Goal: Information Seeking & Learning: Learn about a topic

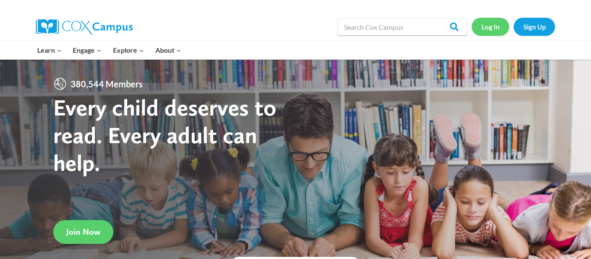
click at [495, 24] on link "Log In" at bounding box center [491, 27] width 38 height 18
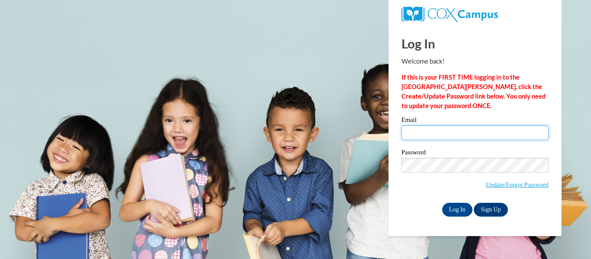
click at [463, 127] on input "Email" at bounding box center [475, 132] width 147 height 15
type input "cwest14@wildcat.fvsu.edu"
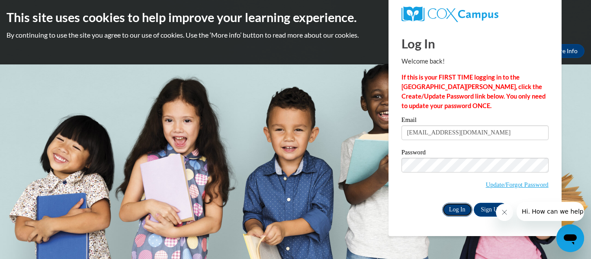
click at [464, 208] on input "Log In" at bounding box center [457, 210] width 30 height 14
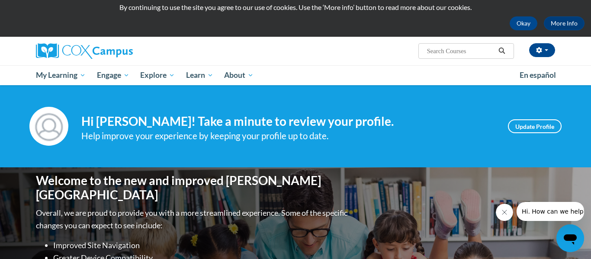
scroll to position [26, 0]
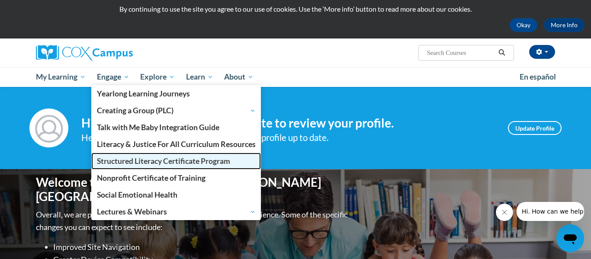
click at [148, 157] on span "Structured Literacy Certificate Program" at bounding box center [163, 161] width 133 height 9
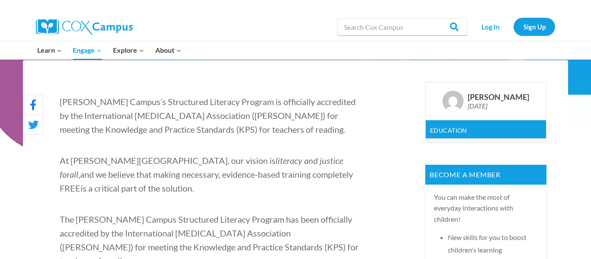
scroll to position [133, 0]
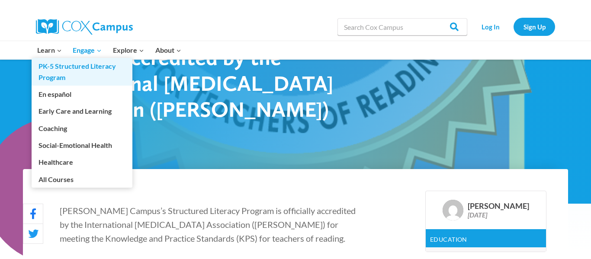
click at [49, 66] on link "PK-5 Structured Literacy Program" at bounding box center [82, 72] width 101 height 28
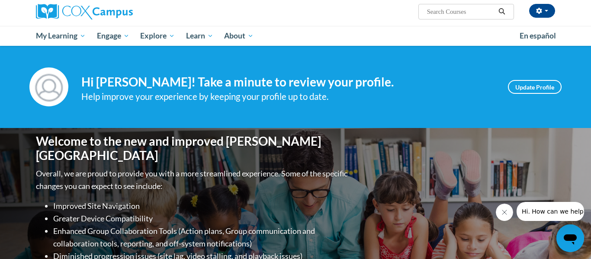
scroll to position [52, 0]
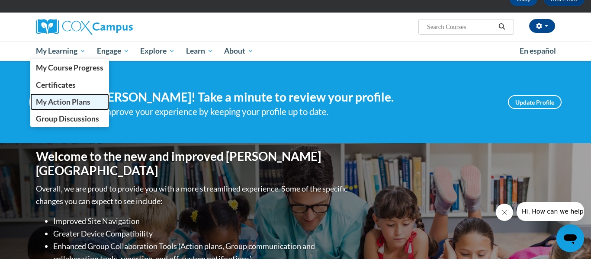
click at [67, 98] on span "My Action Plans" at bounding box center [63, 101] width 55 height 9
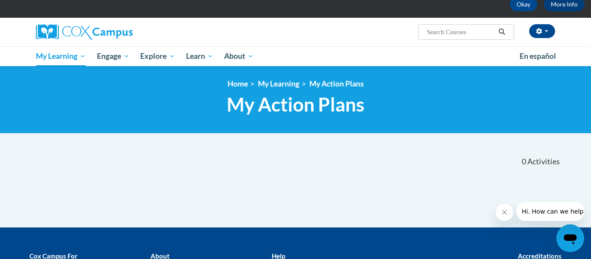
scroll to position [35, 0]
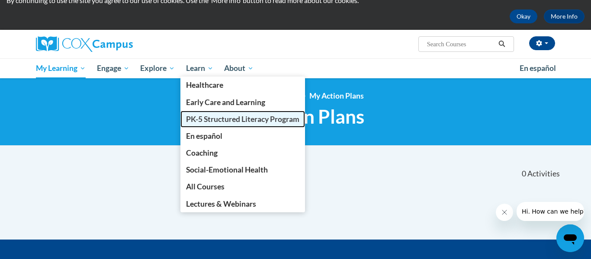
click at [206, 122] on span "PK-5 Structured Literacy Program" at bounding box center [242, 119] width 113 height 9
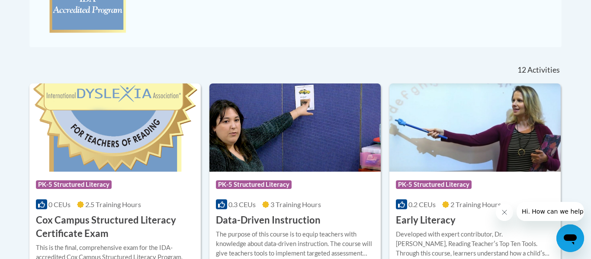
scroll to position [386, 0]
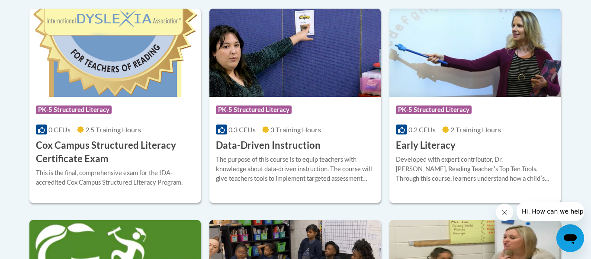
click at [421, 158] on div "Developed with expert contributor, Dr. [PERSON_NAME], Reading Teacherʹs Top Ten…" at bounding box center [475, 169] width 158 height 29
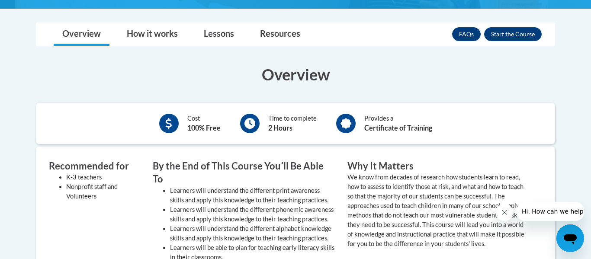
scroll to position [236, 0]
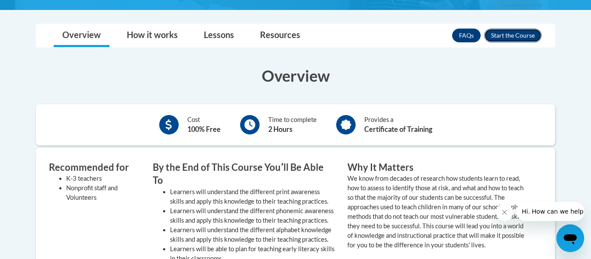
click at [501, 33] on button "Enroll" at bounding box center [513, 36] width 58 height 14
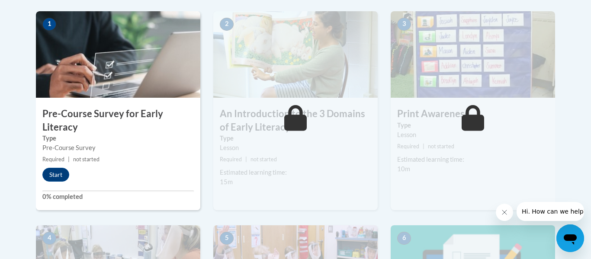
scroll to position [283, 0]
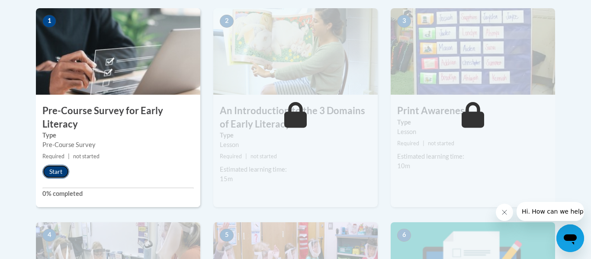
click at [64, 176] on button "Start" at bounding box center [55, 172] width 27 height 14
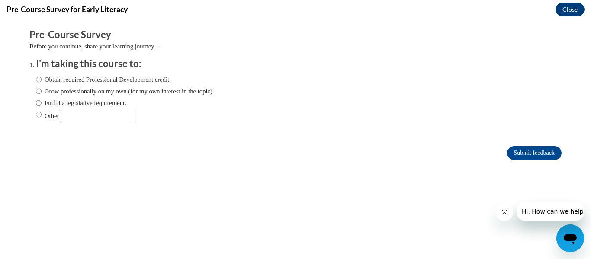
scroll to position [0, 0]
click at [111, 77] on label "Obtain required Professional Development credit." at bounding box center [103, 80] width 135 height 10
click at [42, 77] on input "Obtain required Professional Development credit." at bounding box center [39, 80] width 6 height 10
radio input "true"
click at [526, 151] on input "Submit feedback" at bounding box center [534, 153] width 55 height 14
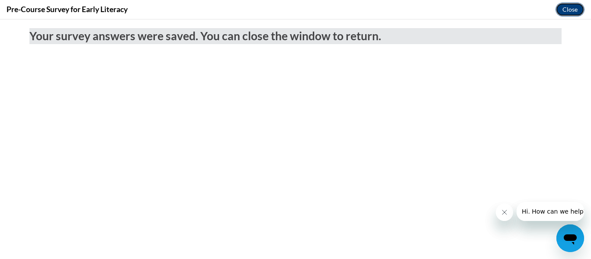
click at [575, 9] on button "Close" at bounding box center [570, 10] width 29 height 14
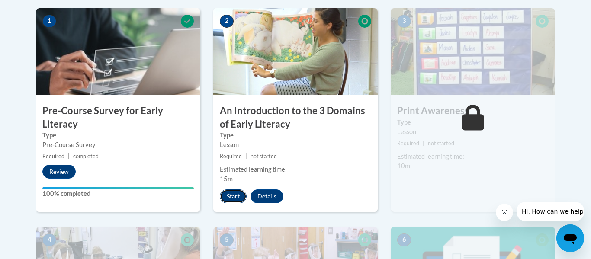
click at [238, 197] on button "Start" at bounding box center [233, 197] width 27 height 14
